Goal: Find specific page/section

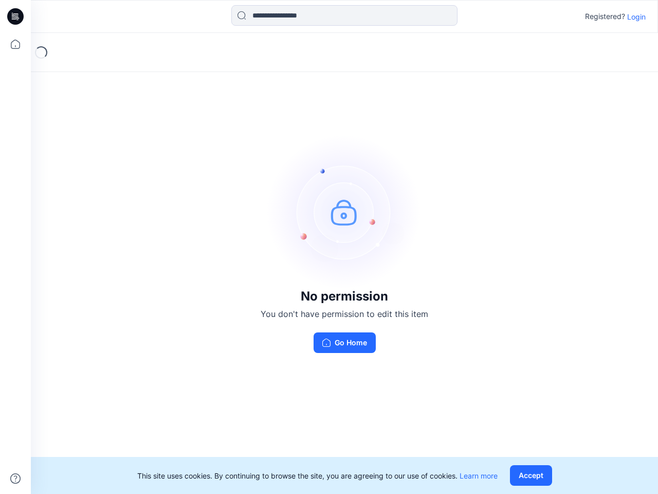
click at [329, 247] on img at bounding box center [344, 212] width 154 height 154
click at [16, 16] on icon at bounding box center [17, 16] width 4 height 1
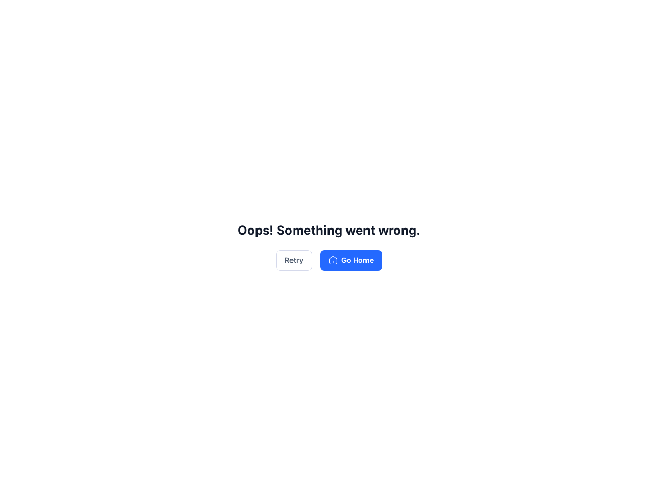
click at [15, 44] on div "Oops! Something went wrong. Retry Go Home" at bounding box center [329, 247] width 658 height 494
click at [15, 478] on div "Oops! Something went wrong. Retry Go Home" at bounding box center [329, 247] width 658 height 494
click at [345, 15] on div "Oops! Something went wrong. Retry Go Home" at bounding box center [329, 247] width 658 height 494
click at [637, 16] on div "Oops! Something went wrong. Retry Go Home" at bounding box center [329, 247] width 658 height 494
click at [533, 475] on div "Oops! Something went wrong. Retry Go Home" at bounding box center [329, 247] width 658 height 494
